Goal: Task Accomplishment & Management: Manage account settings

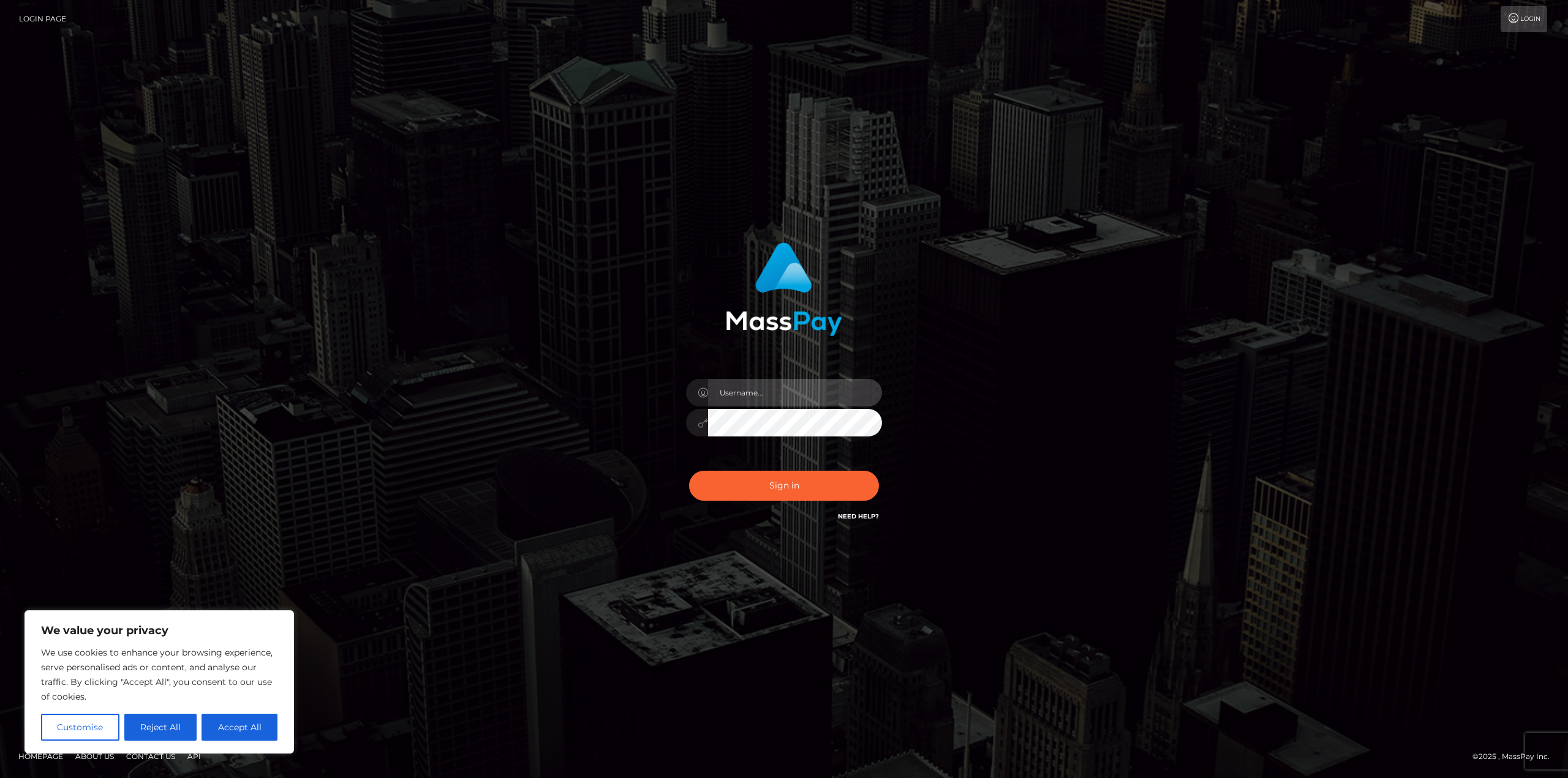
click at [750, 387] on input "text" at bounding box center [795, 392] width 174 height 28
type input "catfan12629@gmail.com"
click at [689, 471] on button "Sign in" at bounding box center [783, 486] width 190 height 30
click at [1525, 20] on link "Login" at bounding box center [1523, 19] width 46 height 26
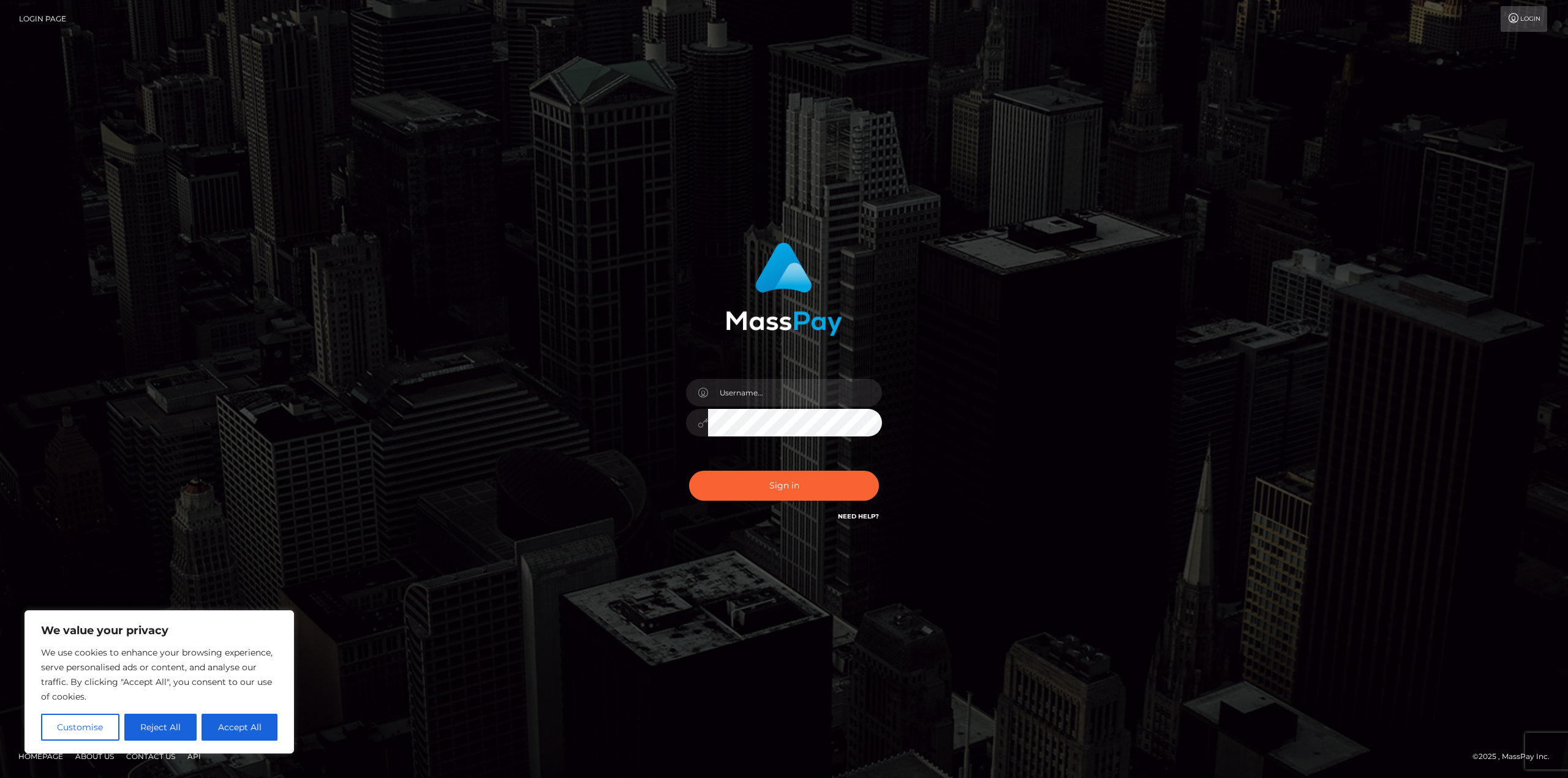
click at [1513, 17] on icon at bounding box center [1514, 18] width 13 height 10
type input "catfan12629@gmail.com"
click at [689, 471] on button "Sign in" at bounding box center [783, 486] width 190 height 30
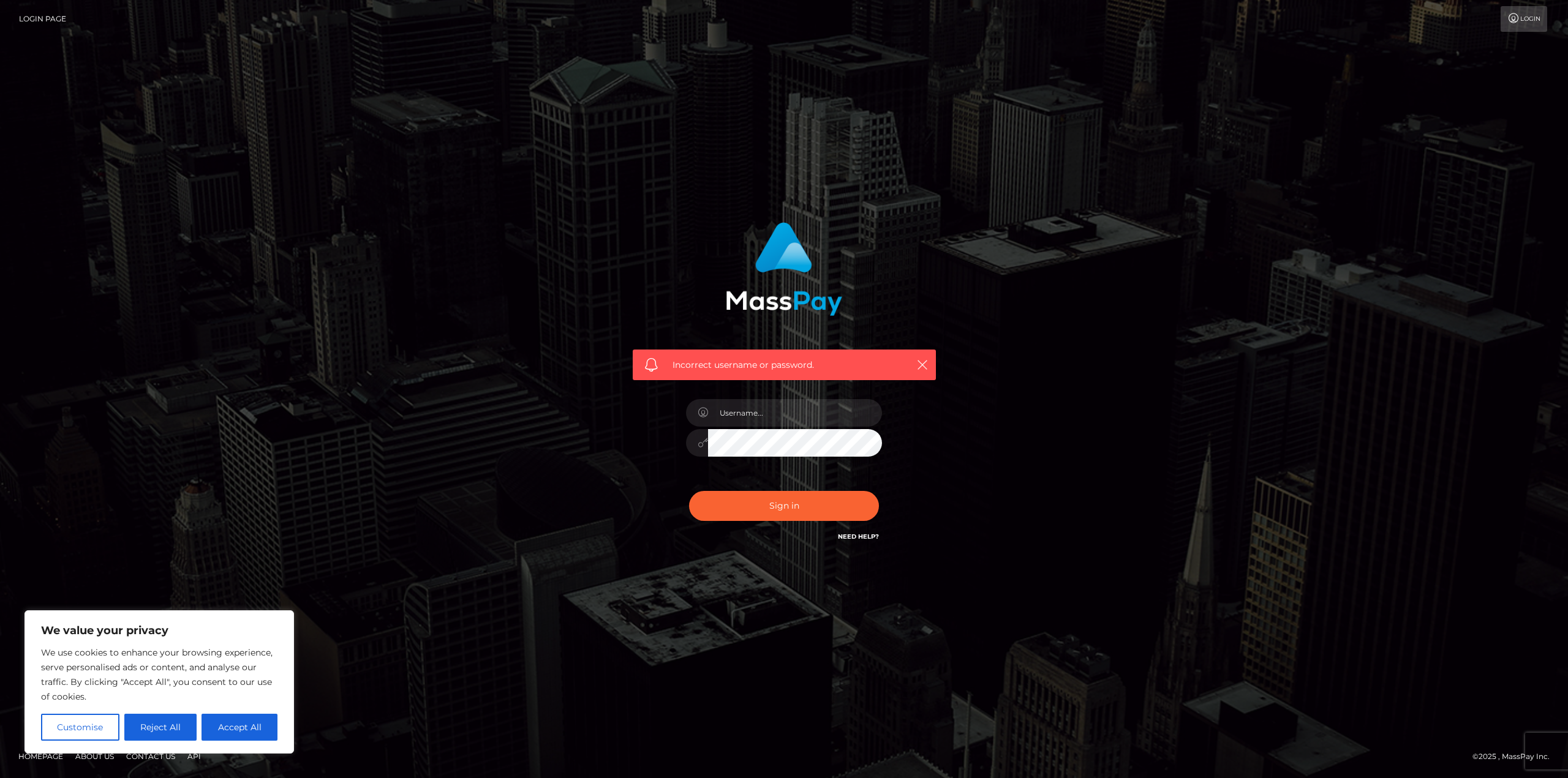
click at [859, 540] on link "Need Help?" at bounding box center [859, 536] width 41 height 8
click at [1017, 532] on div "Incorrect username or password." at bounding box center [784, 389] width 698 height 352
click at [923, 365] on icon "button" at bounding box center [922, 364] width 12 height 12
click at [38, 18] on link "Login Page" at bounding box center [43, 19] width 47 height 26
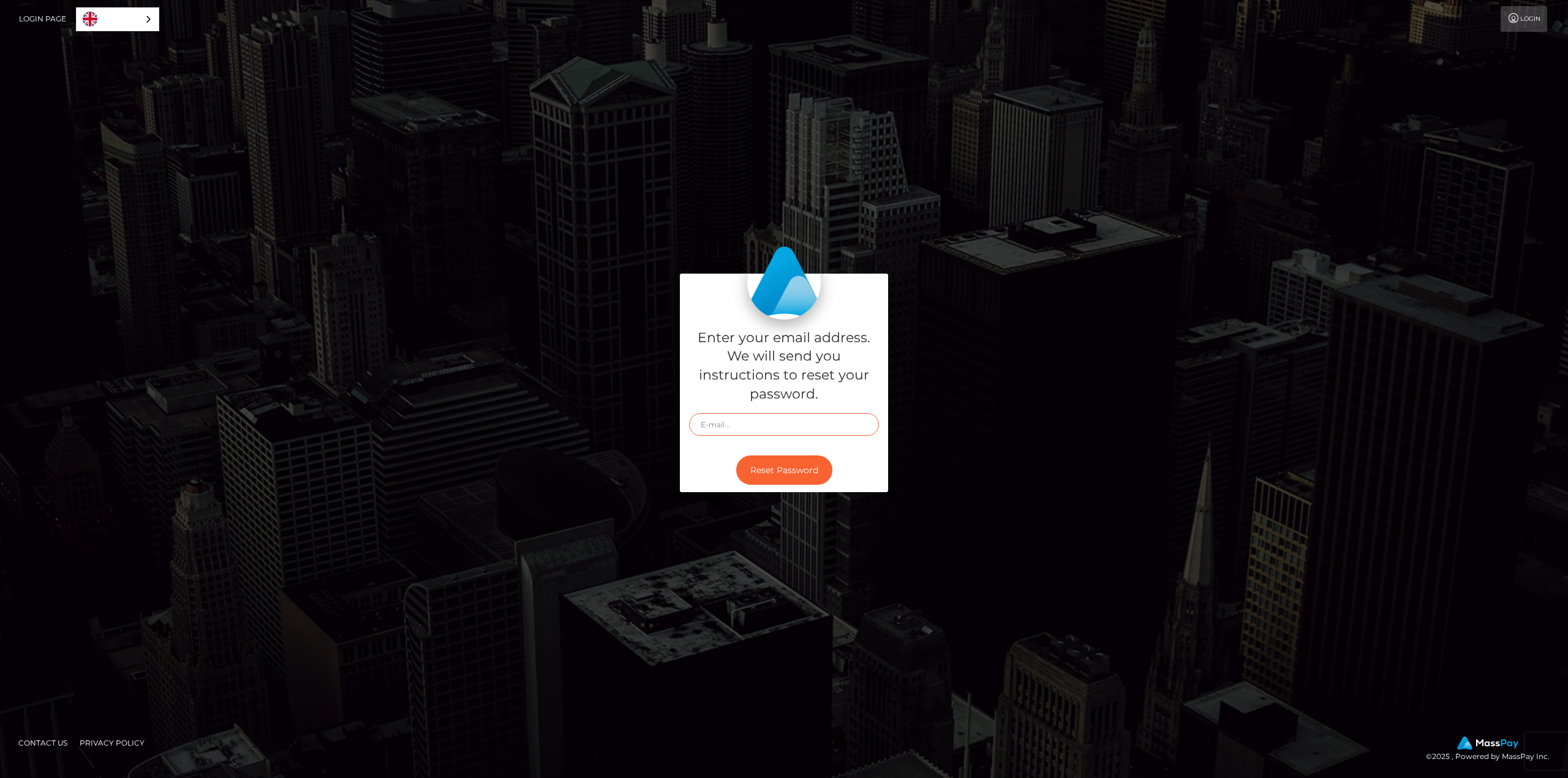
click at [733, 421] on input "text" at bounding box center [783, 425] width 190 height 23
type input "[EMAIL_ADDRESS][DOMAIN_NAME]"
click at [770, 475] on button "Reset Password" at bounding box center [784, 470] width 96 height 30
